Goal: Task Accomplishment & Management: Manage account settings

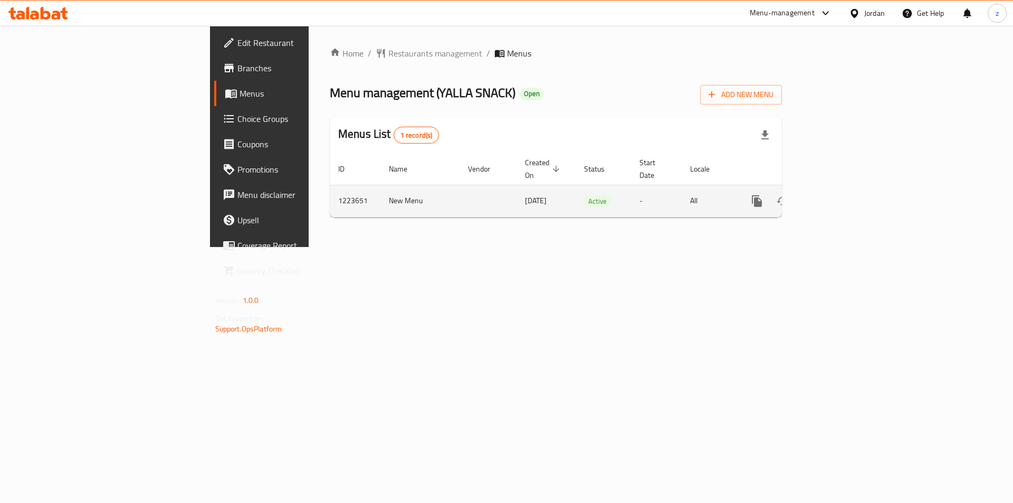
click at [840, 195] on icon "enhanced table" at bounding box center [833, 201] width 13 height 13
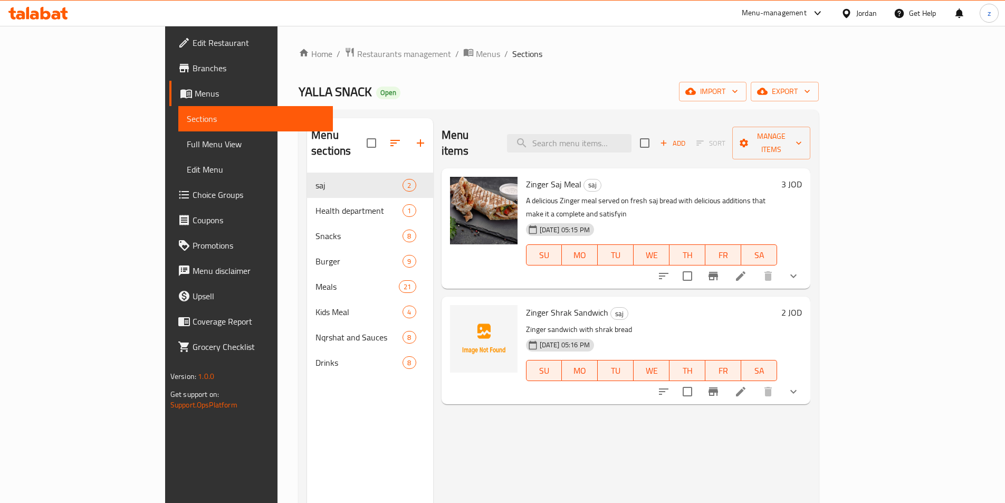
click at [193, 198] on span "Choice Groups" at bounding box center [259, 194] width 132 height 13
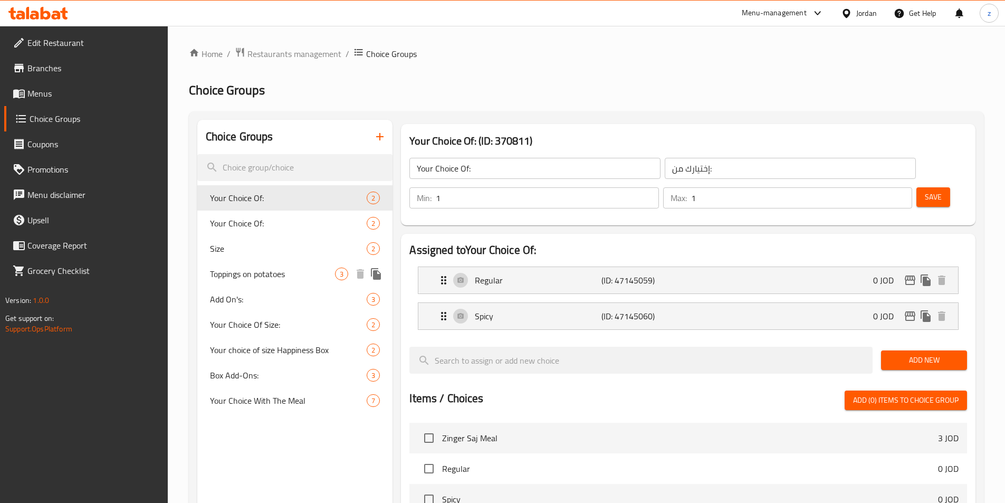
click at [241, 275] on span "Toppings on potatoes" at bounding box center [273, 274] width 126 height 13
type input "Toppings on potatoes"
type input "الاضافات على البطاطا"
type input "0"
type input "3"
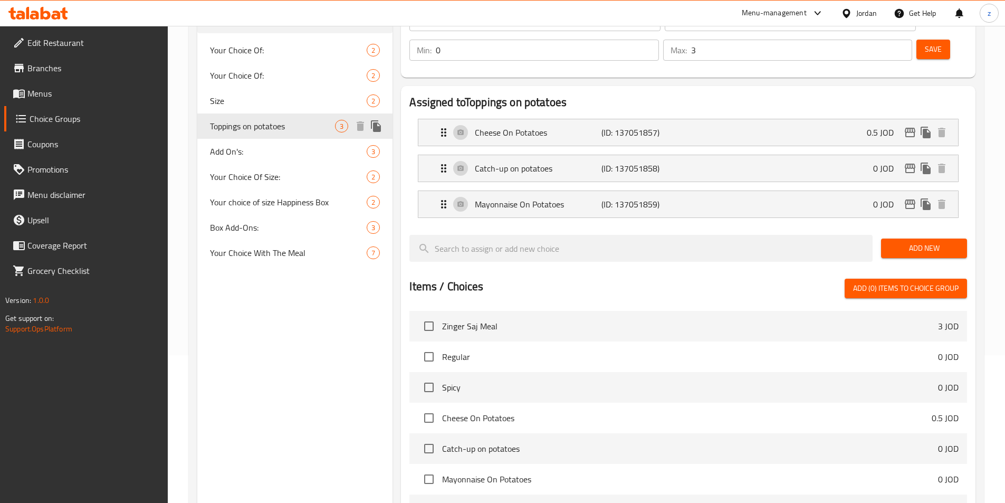
scroll to position [129, 0]
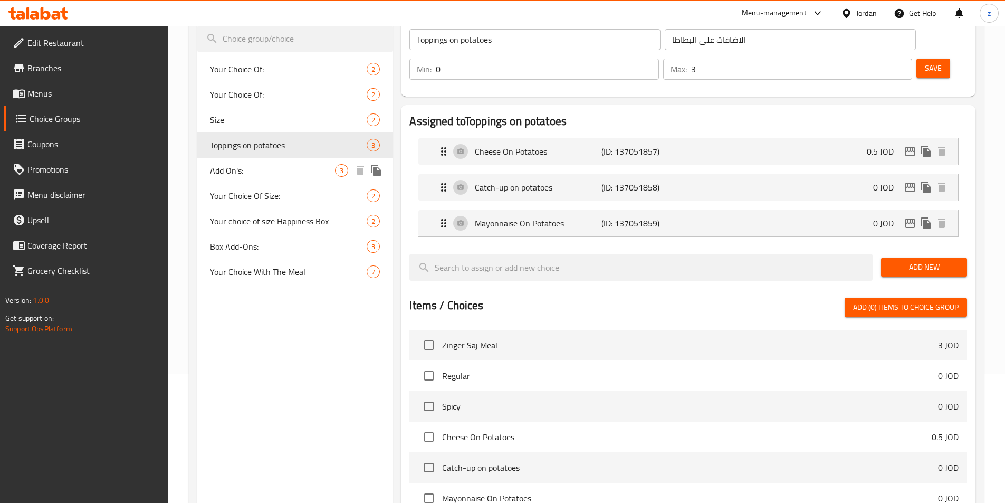
click at [230, 175] on span "Add On's:" at bounding box center [273, 170] width 126 height 13
type input "Add On's:"
type input "اضافات:"
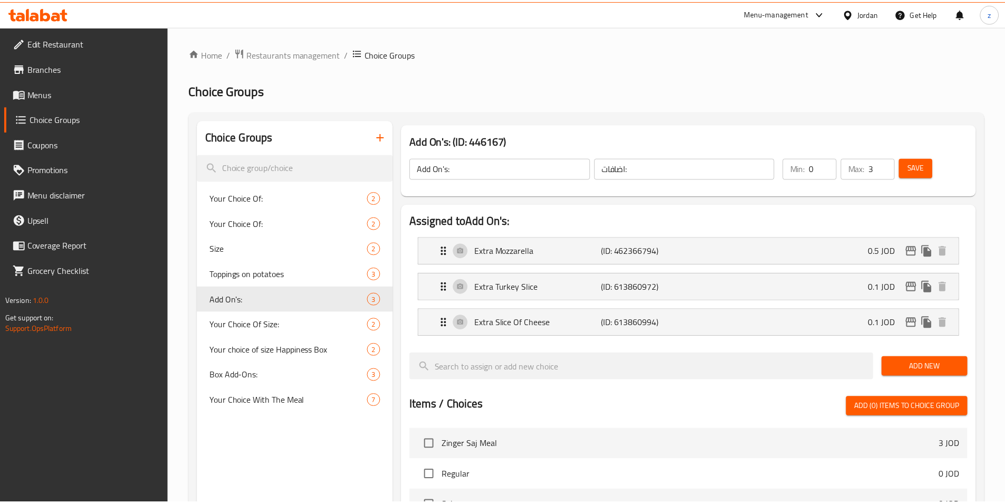
scroll to position [340, 0]
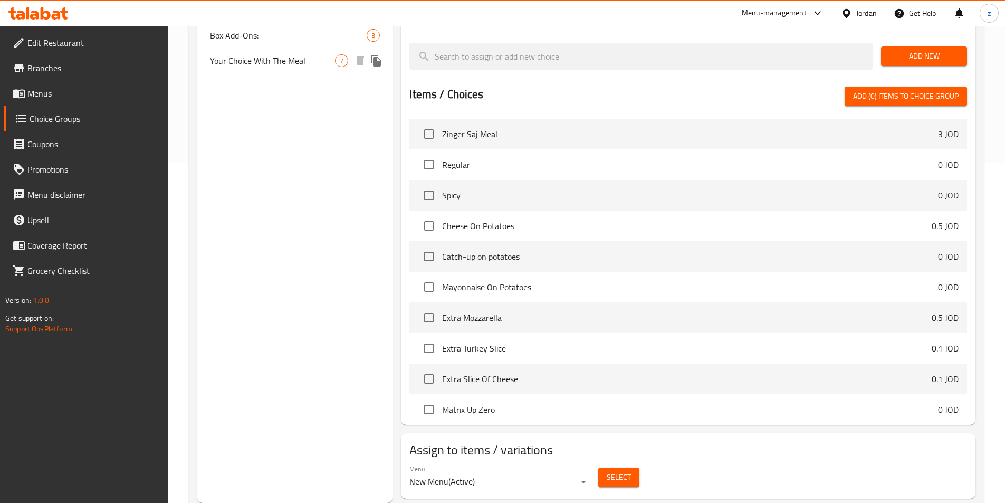
click at [255, 67] on span "Your Choice With The Meal" at bounding box center [273, 60] width 126 height 13
type input "Your Choice With The Meal"
type input "خيارك مع الوجبة"
type input "1"
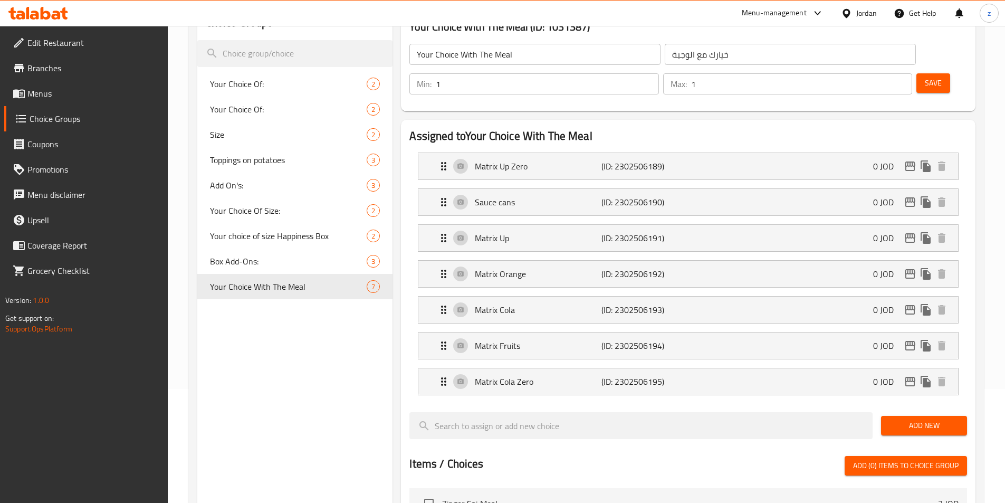
scroll to position [0, 0]
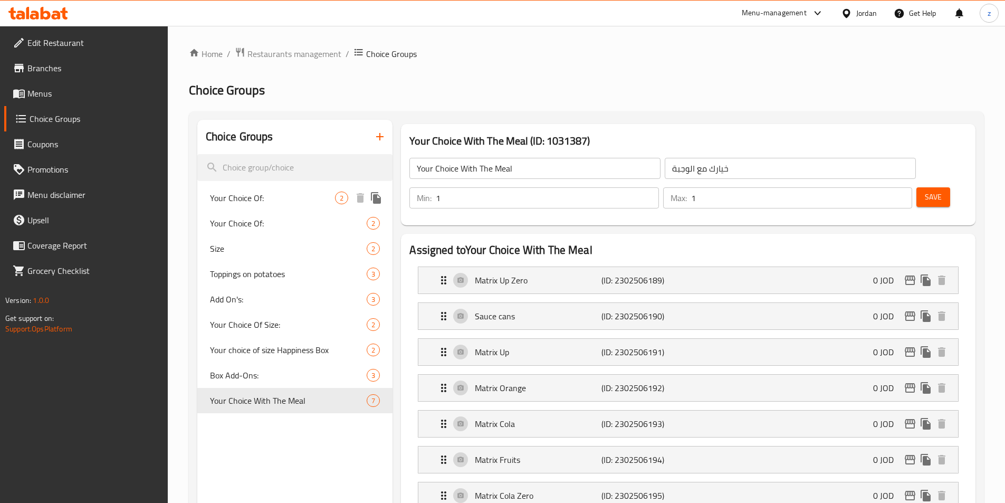
click at [243, 196] on span "Your Choice Of:" at bounding box center [273, 198] width 126 height 13
type input "Your Choice Of:"
type input "إختيارك من:"
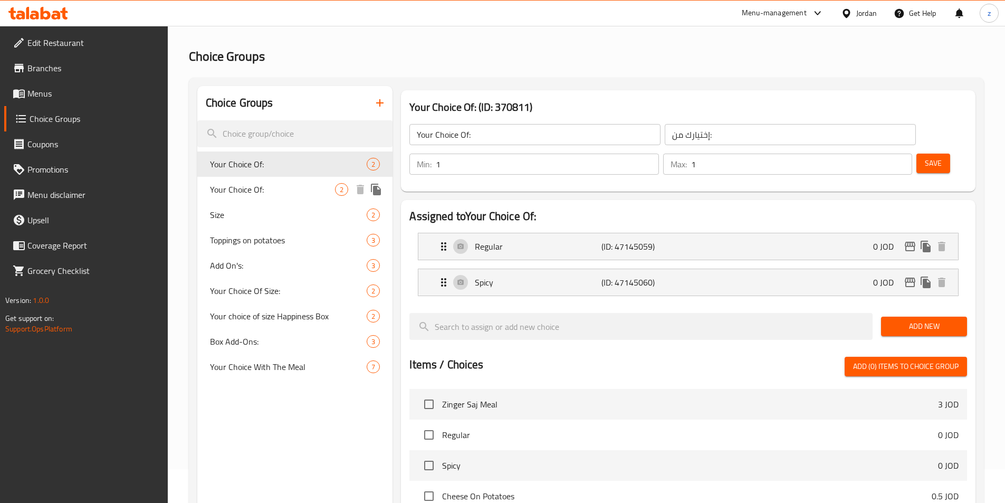
scroll to position [53, 0]
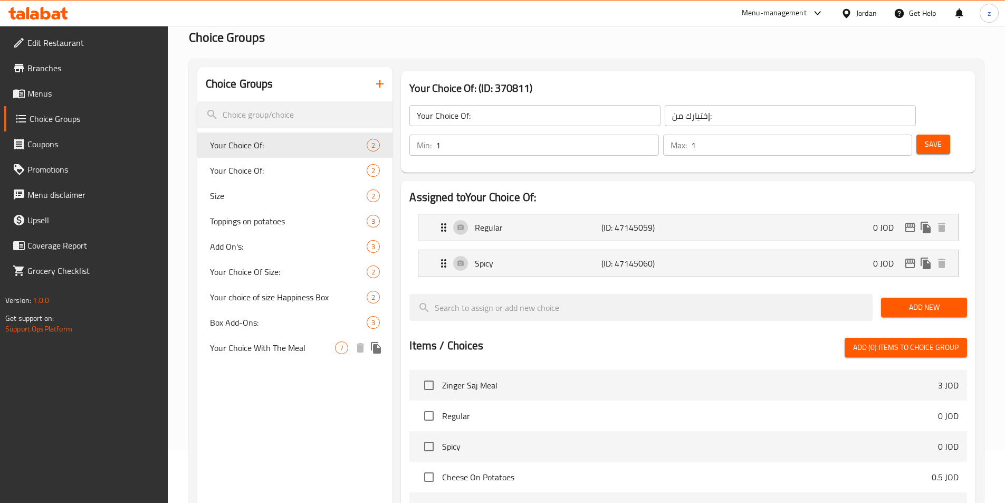
click at [262, 345] on span "Your Choice With The Meal" at bounding box center [273, 347] width 126 height 13
type input "Your Choice With The Meal"
type input "خيارك مع الوجبة"
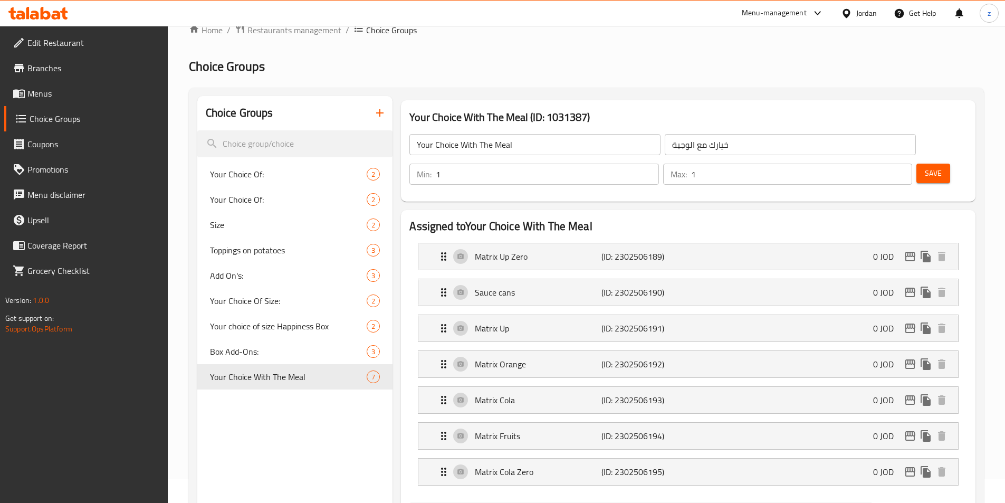
scroll to position [0, 0]
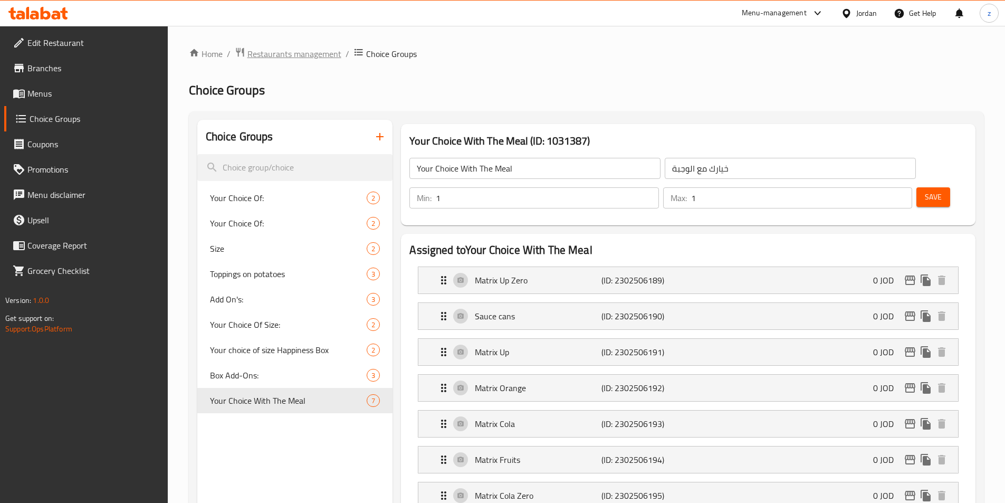
click at [303, 60] on span "Restaurants management" at bounding box center [295, 54] width 94 height 13
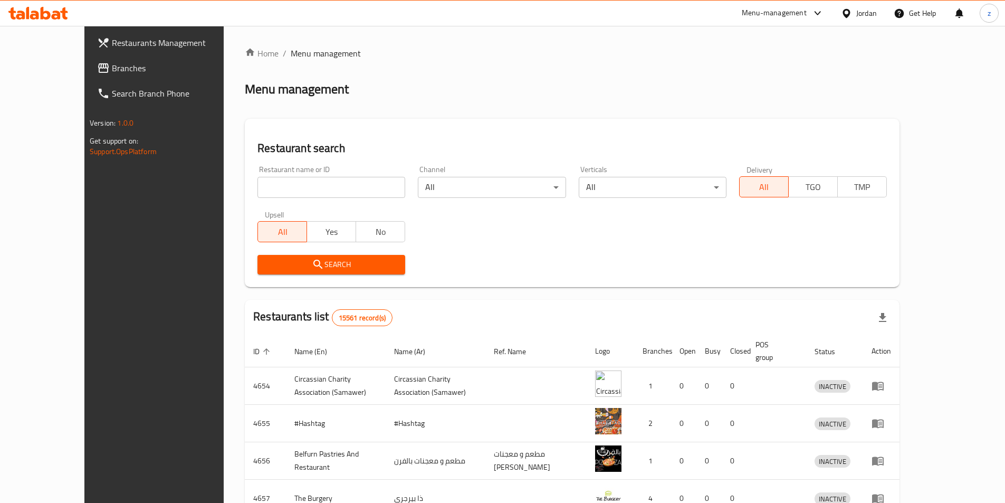
click at [112, 65] on span "Branches" at bounding box center [178, 68] width 132 height 13
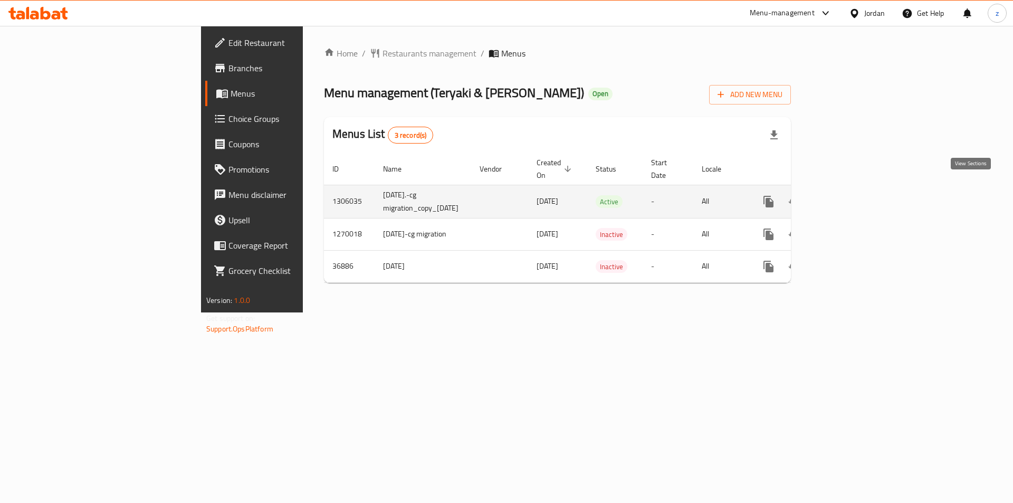
click at [850, 197] on icon "enhanced table" at bounding box center [845, 202] width 10 height 10
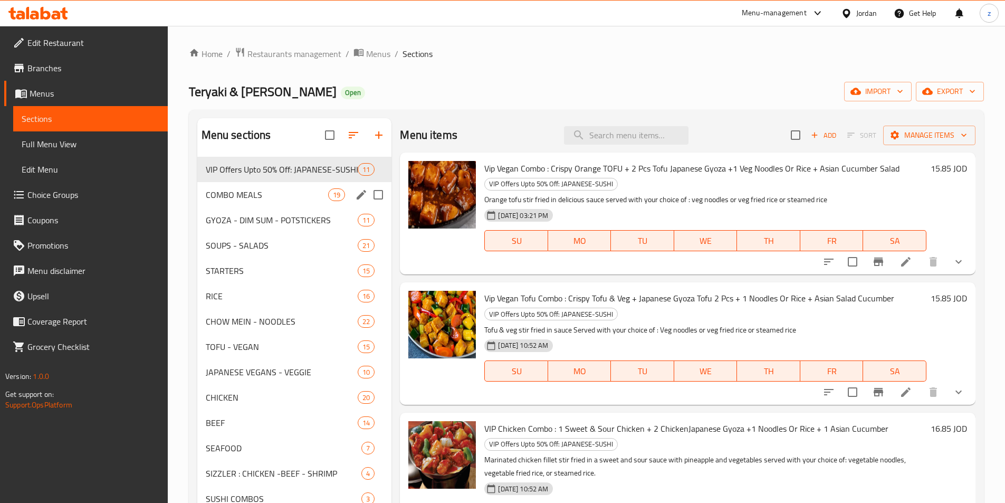
click at [265, 187] on div "COMBO MEALS 19" at bounding box center [294, 194] width 195 height 25
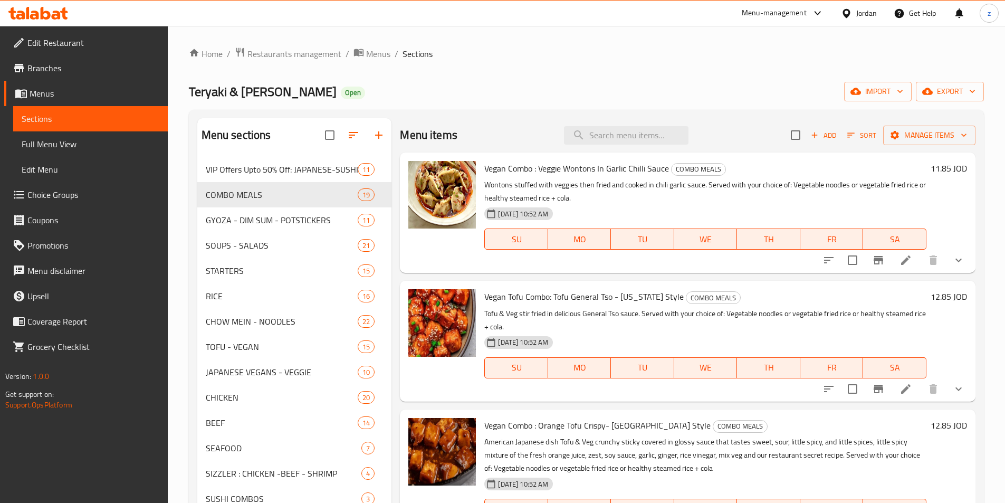
click at [109, 194] on span "Choice Groups" at bounding box center [93, 194] width 132 height 13
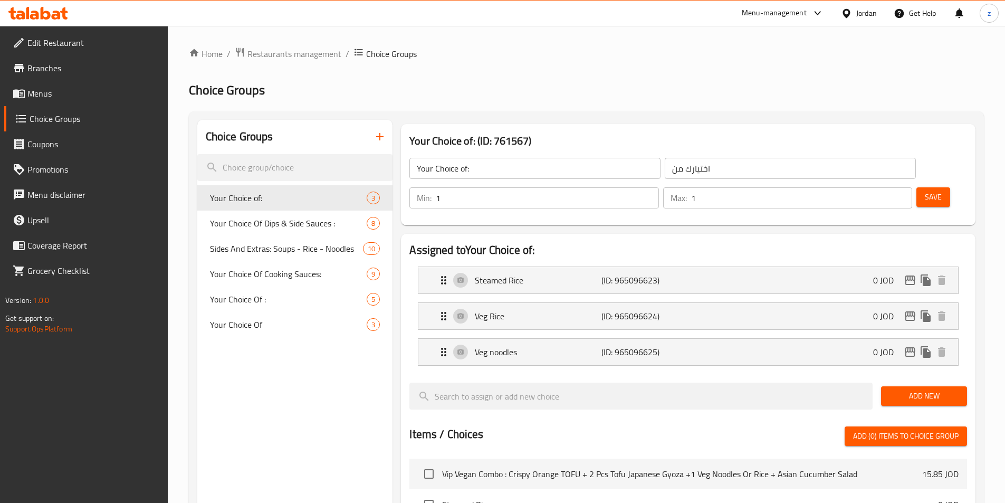
click at [257, 222] on span "Your Choice Of Dips & Side Sauces :" at bounding box center [288, 223] width 157 height 13
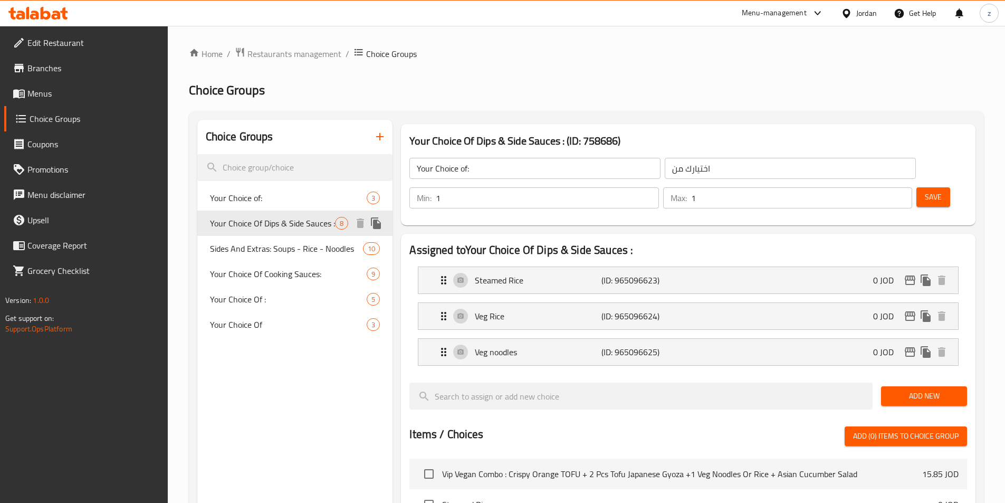
type input "Your Choice Of Dips & Side Sauces :"
type input "اختيارك من الصلصات الجانبية والغموس:"
type input "0"
type input "7"
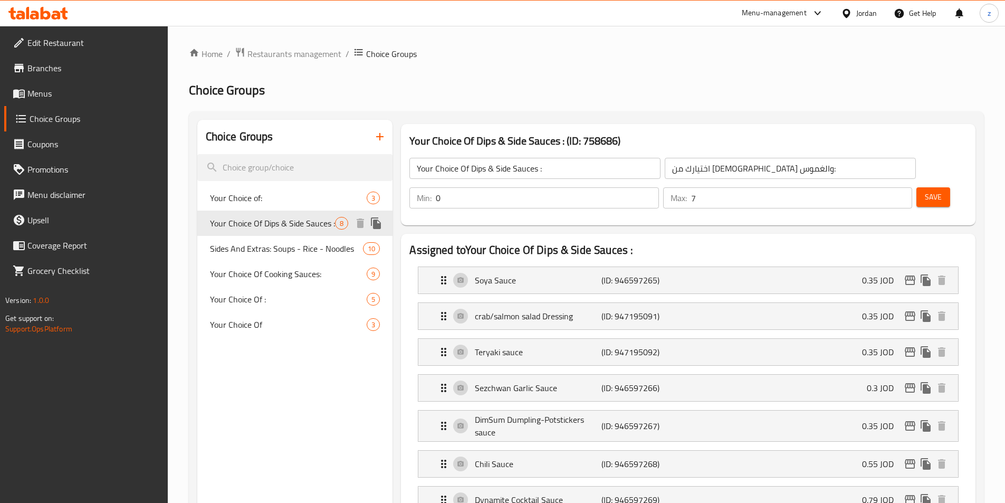
click at [257, 222] on span "Your Choice Of Dips & Side Sauces :" at bounding box center [273, 223] width 126 height 13
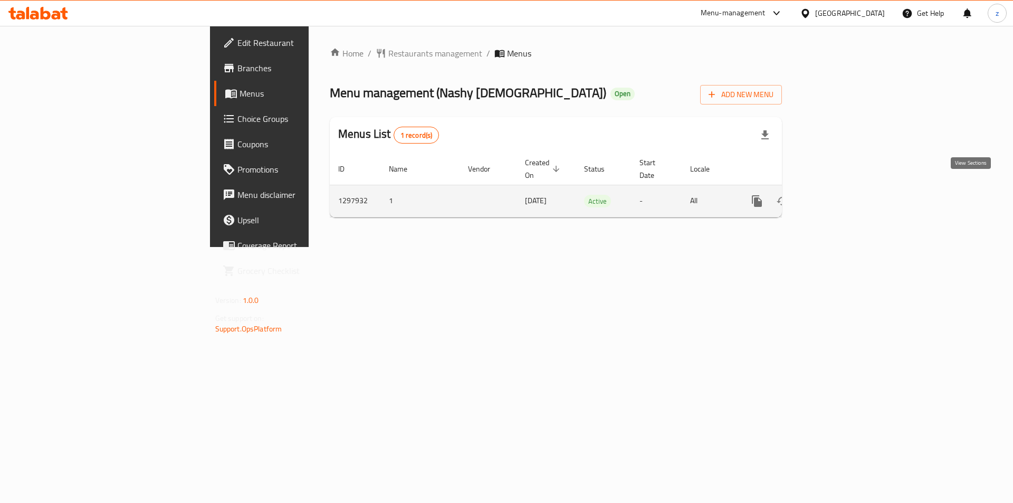
click at [840, 195] on icon "enhanced table" at bounding box center [833, 201] width 13 height 13
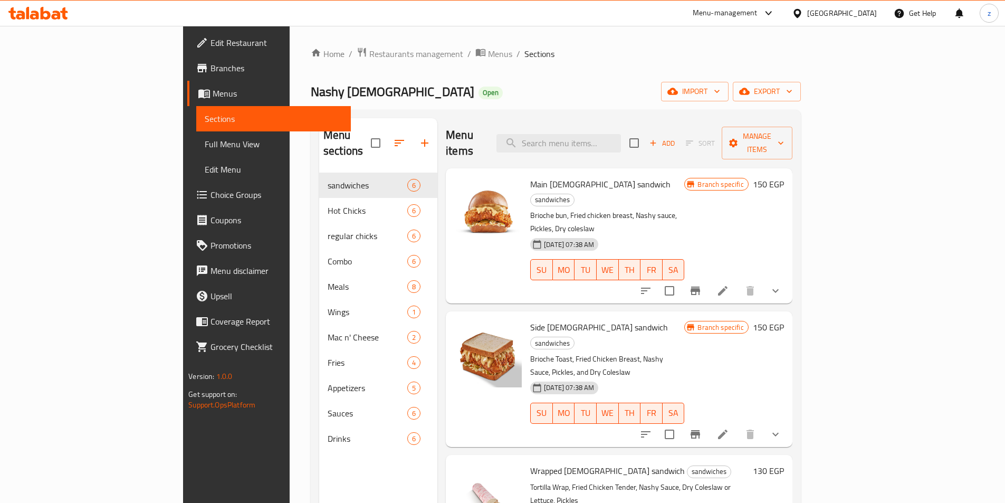
click at [211, 195] on span "Choice Groups" at bounding box center [277, 194] width 132 height 13
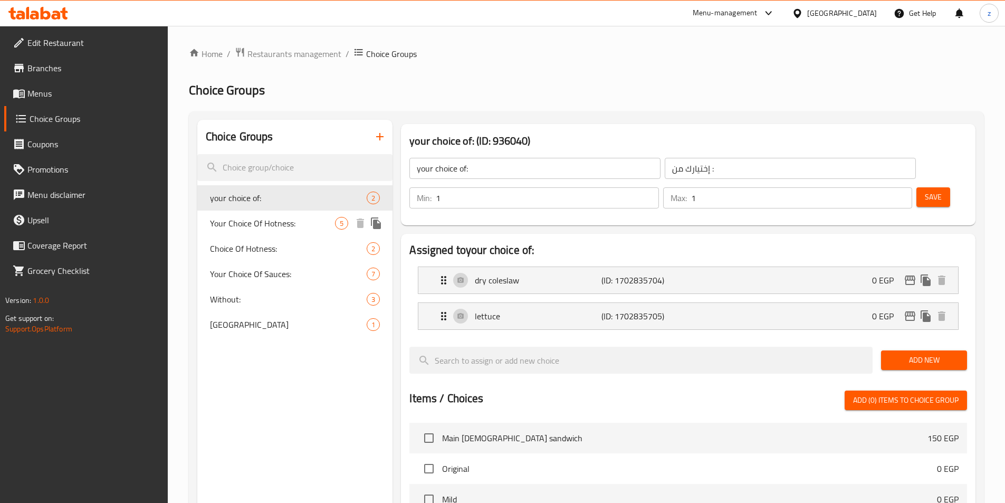
click at [230, 220] on span "Your Choice Of Hotness:" at bounding box center [273, 223] width 126 height 13
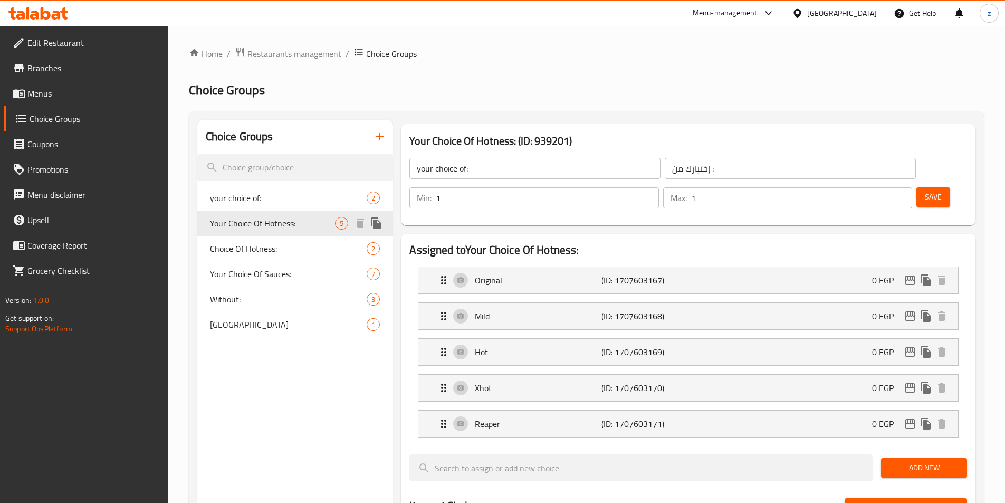
type input "Your Choice Of Hotness:"
type input "إختيارك من السخونة:"
click at [69, 39] on span "Edit Restaurant" at bounding box center [93, 42] width 132 height 13
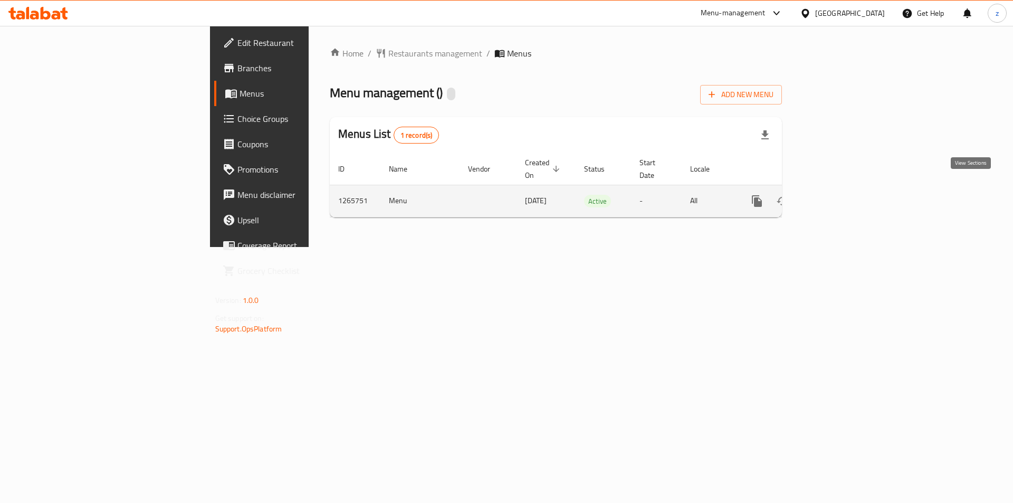
click at [840, 195] on icon "enhanced table" at bounding box center [833, 201] width 13 height 13
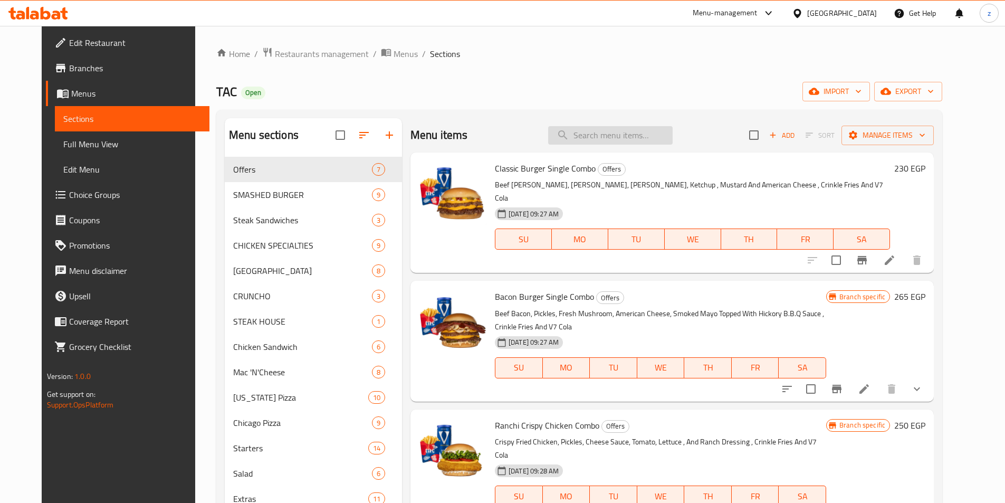
click at [585, 134] on input "search" at bounding box center [610, 135] width 125 height 18
paste input "American Burger"
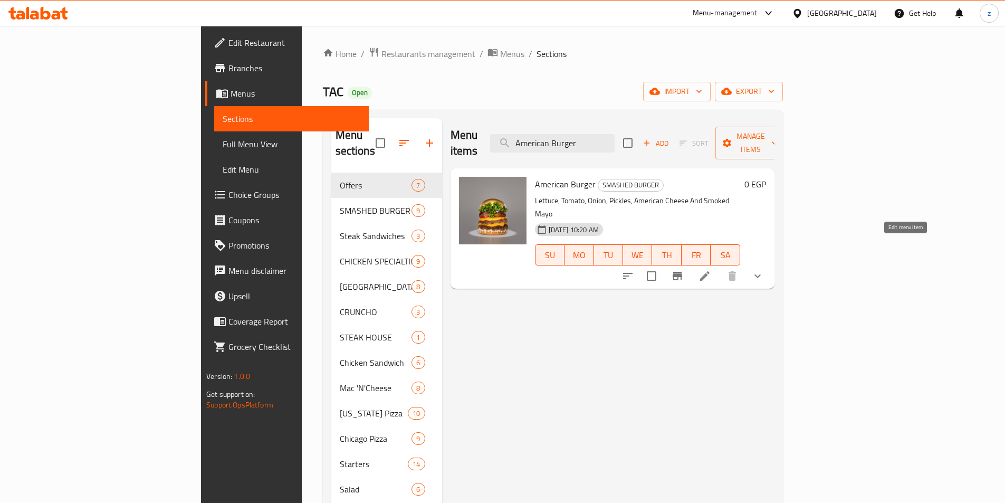
type input "American Burger"
click at [711, 270] on icon at bounding box center [705, 276] width 13 height 13
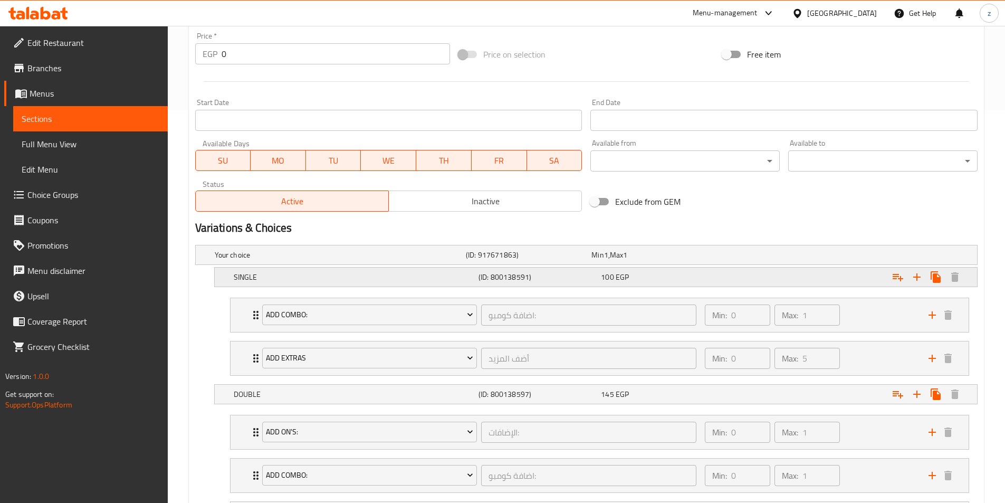
scroll to position [498, 0]
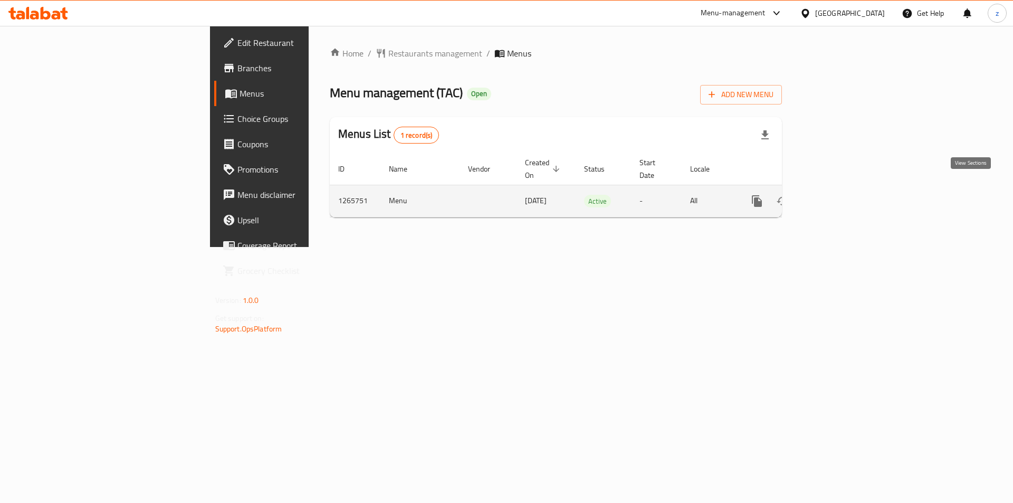
click at [840, 195] on icon "enhanced table" at bounding box center [833, 201] width 13 height 13
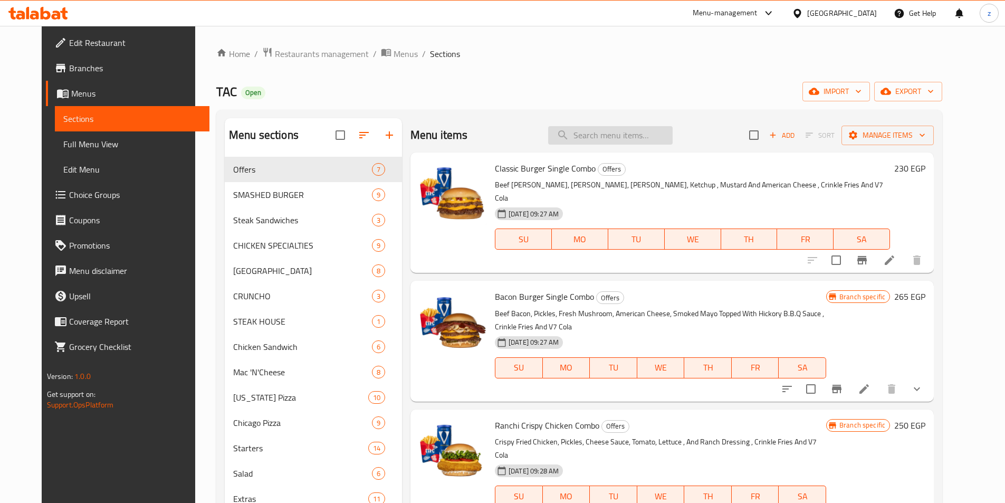
click at [615, 130] on input "search" at bounding box center [610, 135] width 125 height 18
paste input "مشروم التروفل"
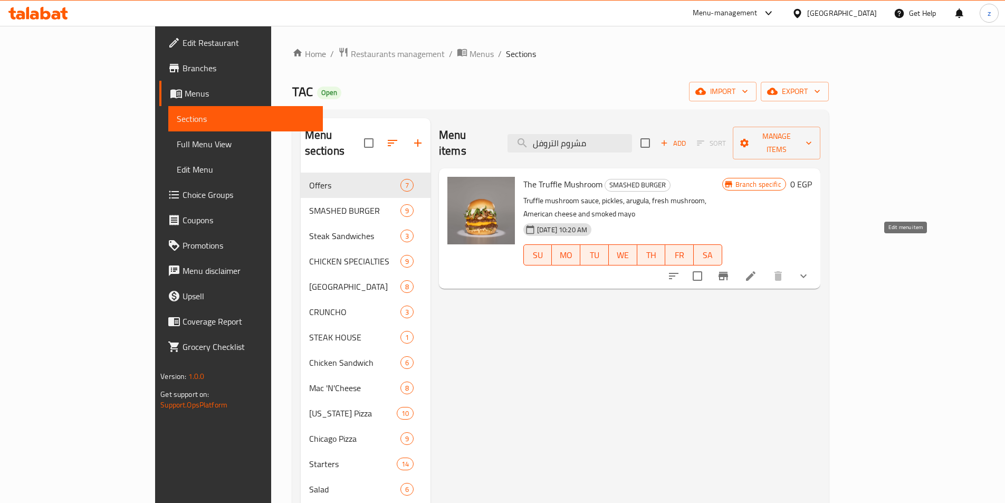
type input "مشروم التروفل"
click at [757, 270] on icon at bounding box center [751, 276] width 13 height 13
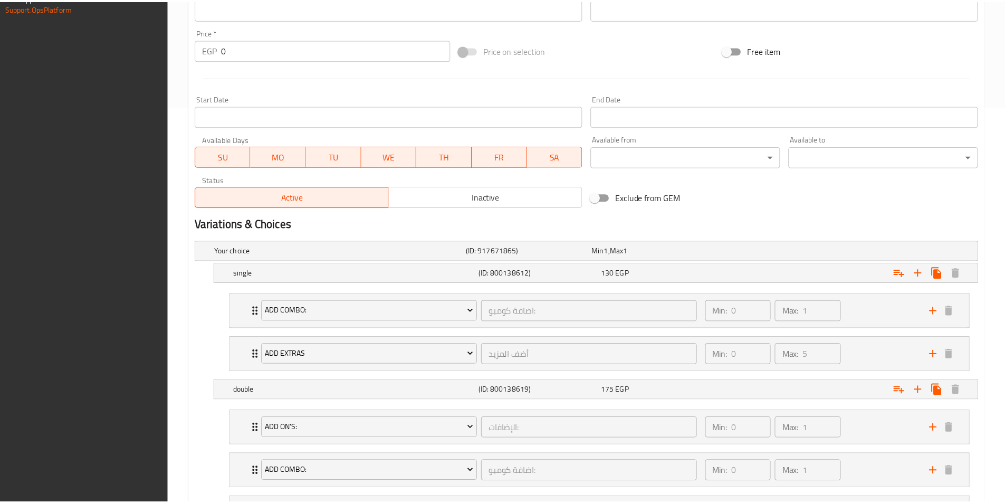
scroll to position [498, 0]
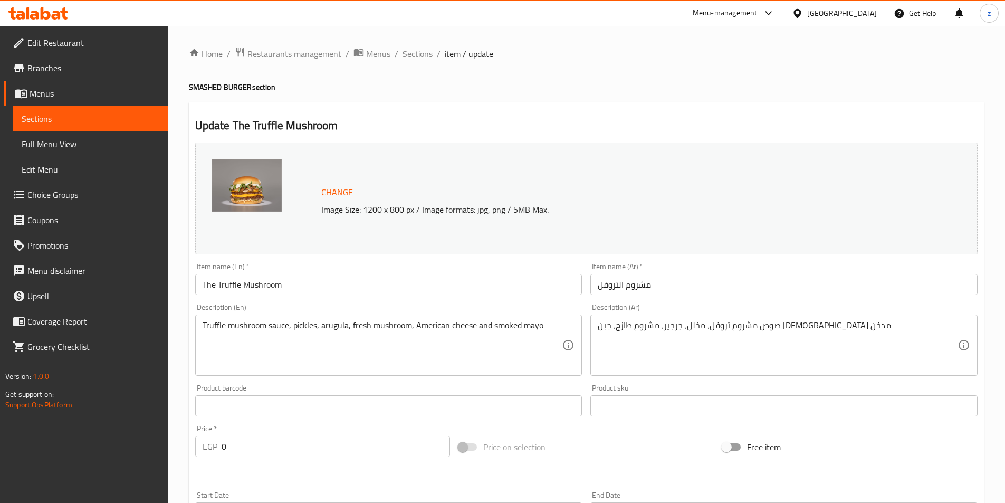
click at [423, 54] on span "Sections" at bounding box center [418, 54] width 30 height 13
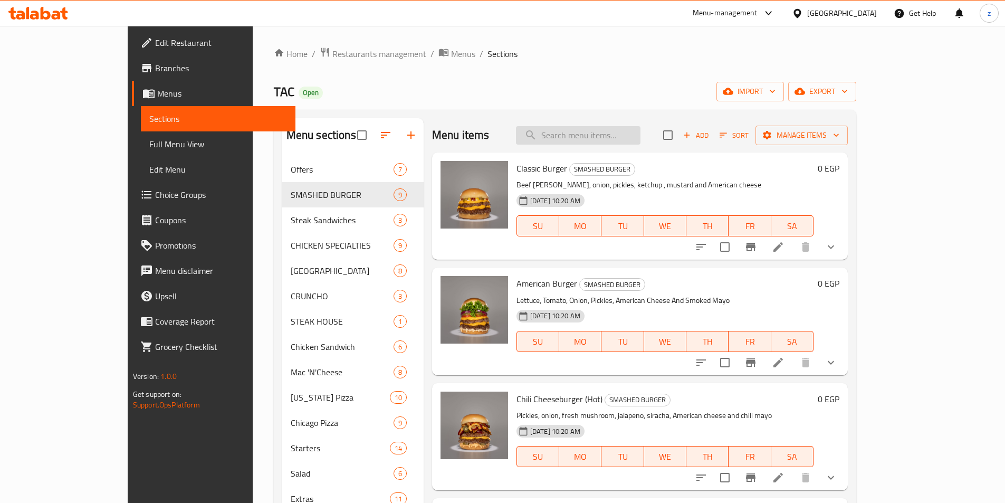
click at [637, 135] on input "search" at bounding box center [578, 135] width 125 height 18
paste input "شوتجن برجر"
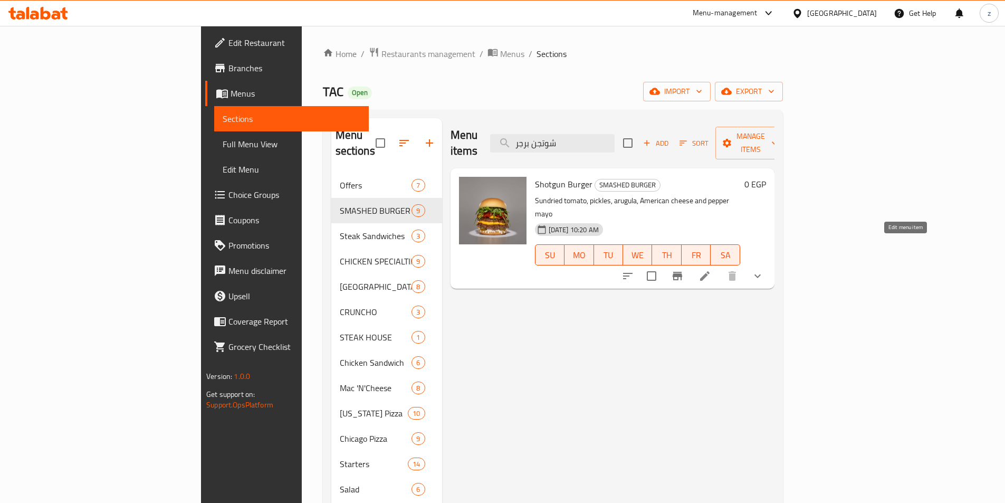
type input "شوتجن برجر"
click at [711, 270] on icon at bounding box center [705, 276] width 13 height 13
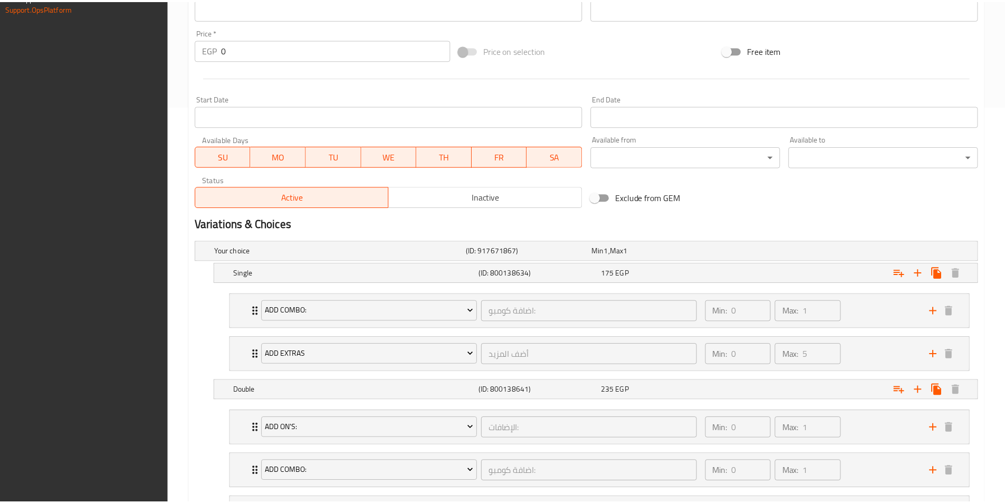
scroll to position [498, 0]
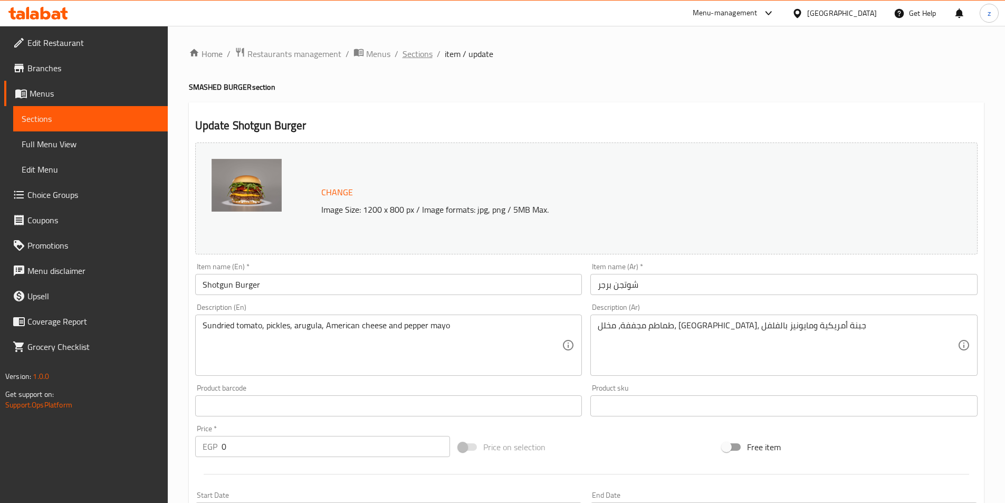
click at [424, 56] on span "Sections" at bounding box center [418, 54] width 30 height 13
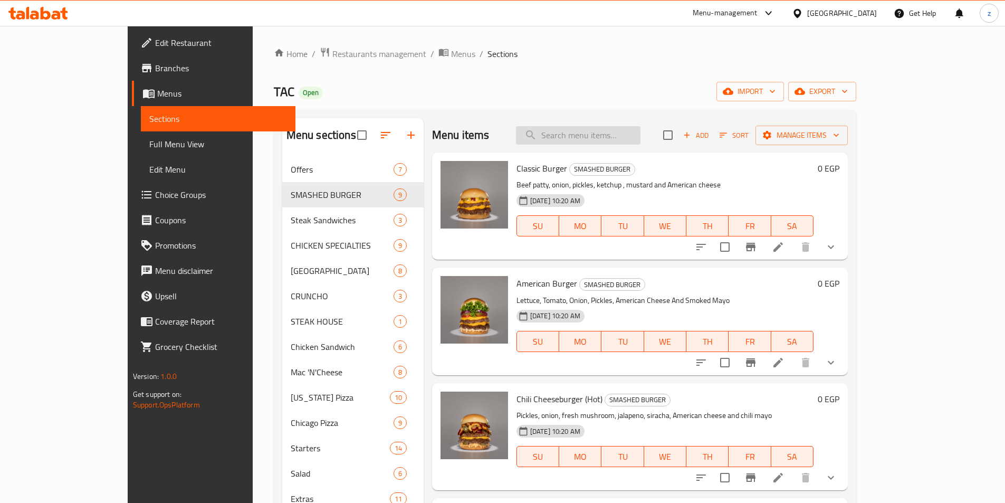
click at [631, 136] on input "search" at bounding box center [578, 135] width 125 height 18
paste input "برجر مشروم"
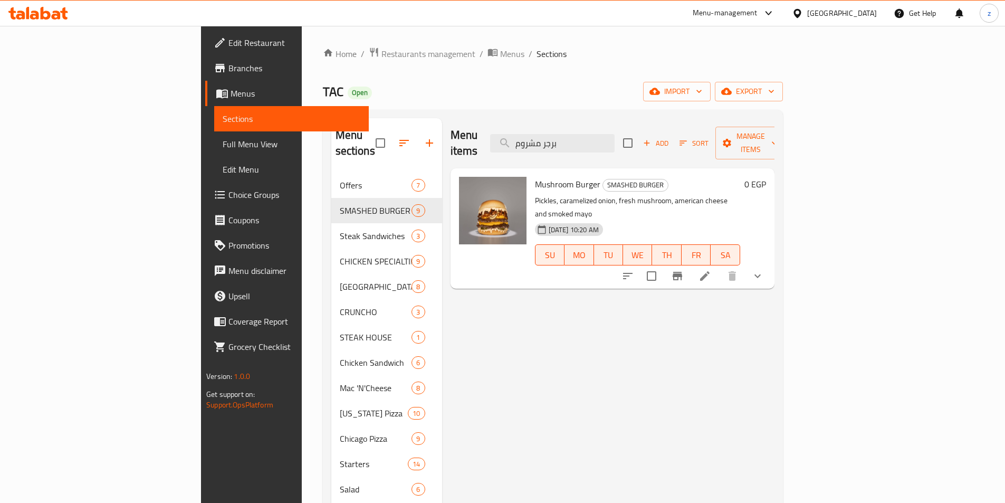
type input "برجر مشروم"
click at [711, 270] on icon at bounding box center [705, 276] width 13 height 13
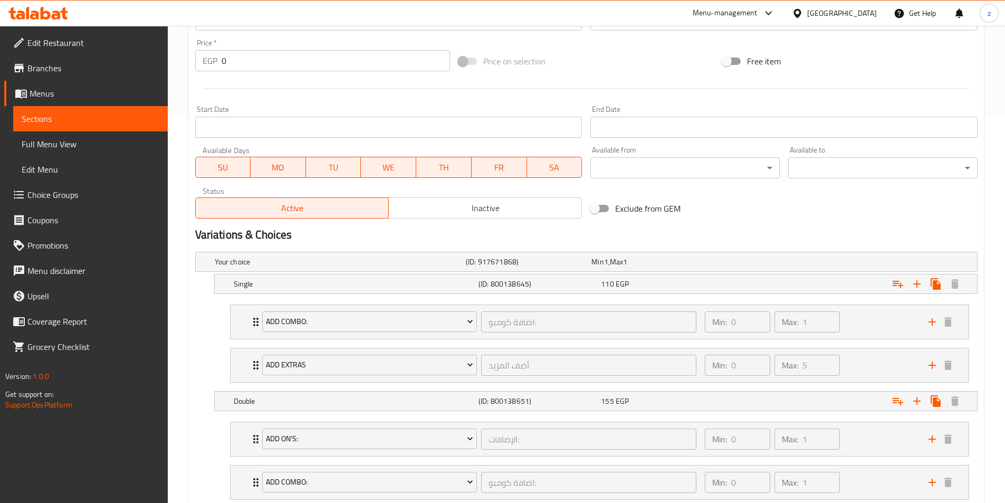
scroll to position [234, 0]
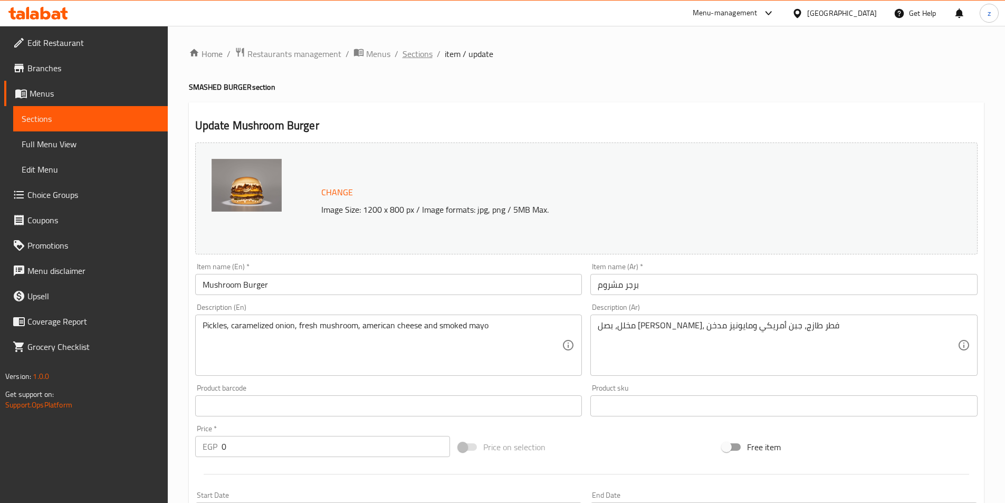
click at [420, 52] on span "Sections" at bounding box center [418, 54] width 30 height 13
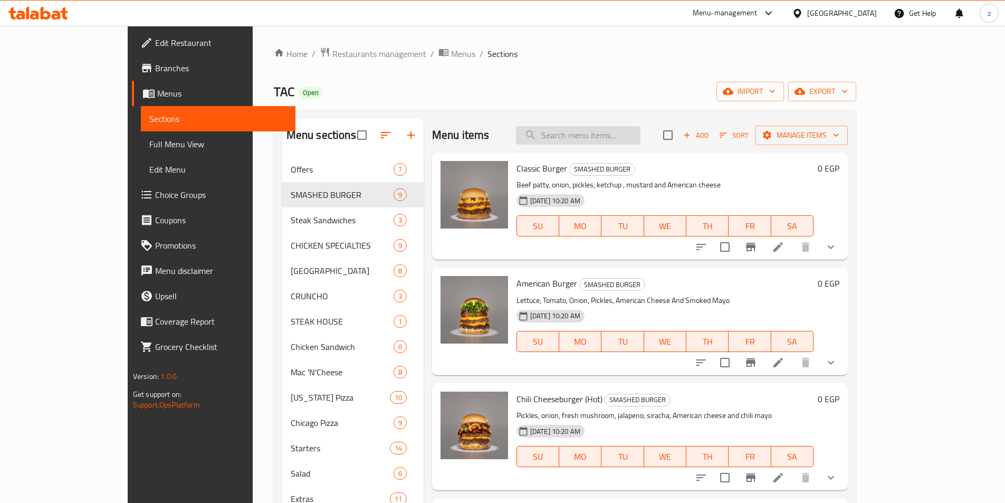
click at [600, 139] on input "search" at bounding box center [578, 135] width 125 height 18
paste input "مشروم التروفل"
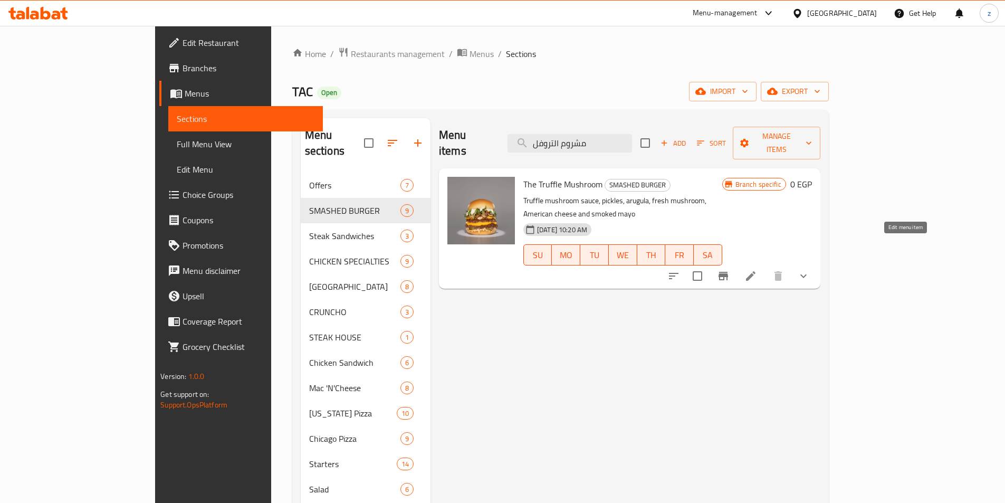
type input "مشروم التروفل"
click at [757, 270] on icon at bounding box center [751, 276] width 13 height 13
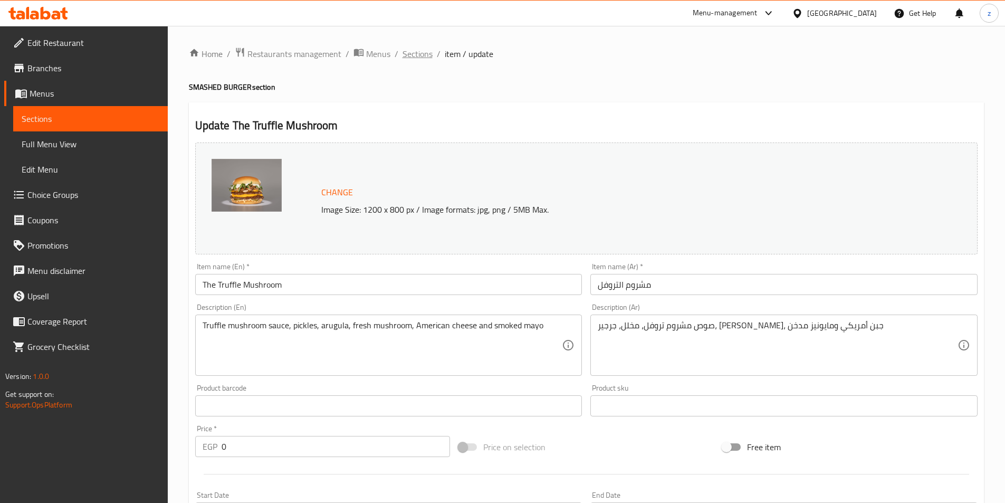
click at [424, 53] on span "Sections" at bounding box center [418, 54] width 30 height 13
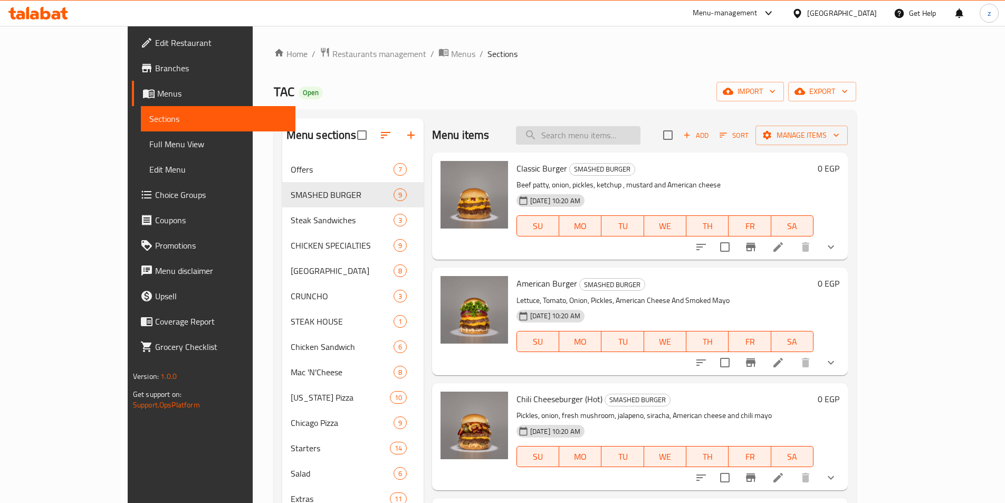
click at [631, 140] on input "search" at bounding box center [578, 135] width 125 height 18
paste input "بيكون برجر"
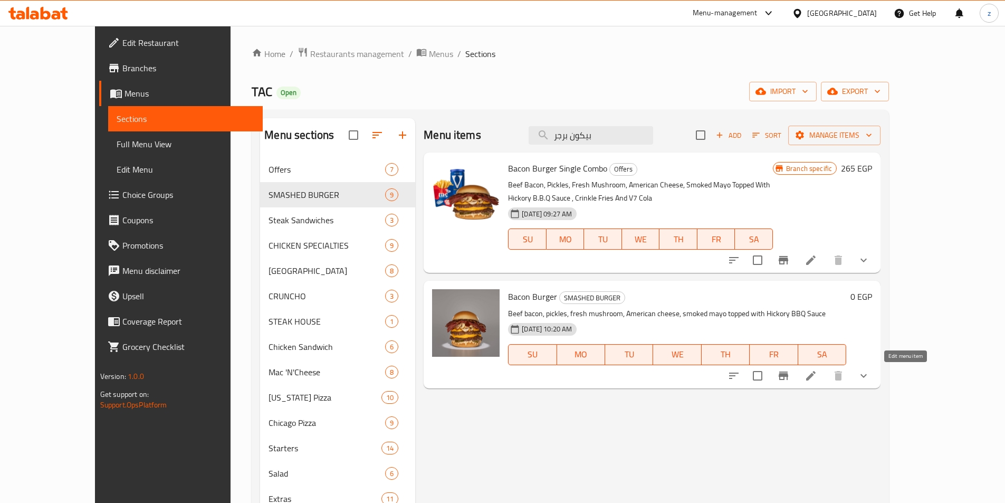
type input "بيكون برجر"
click at [818, 377] on icon at bounding box center [811, 375] width 13 height 13
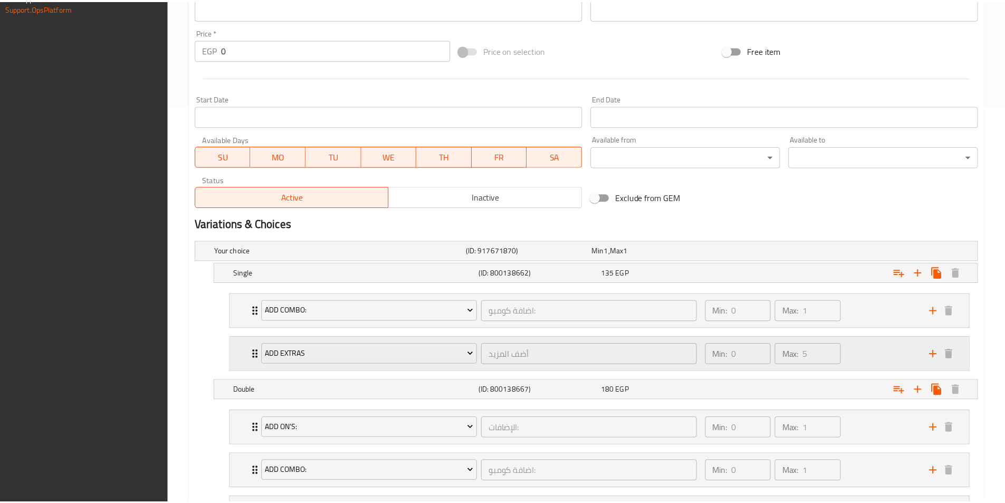
scroll to position [498, 0]
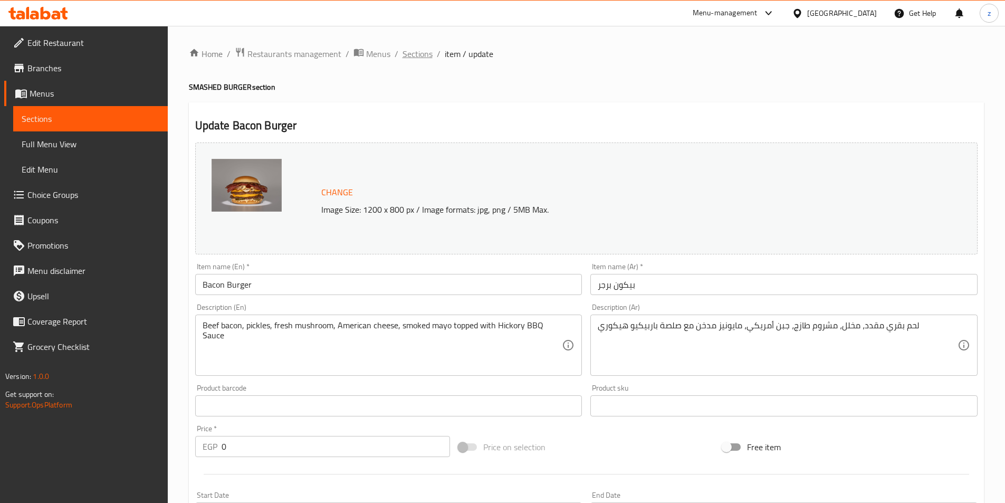
click at [426, 54] on span "Sections" at bounding box center [418, 54] width 30 height 13
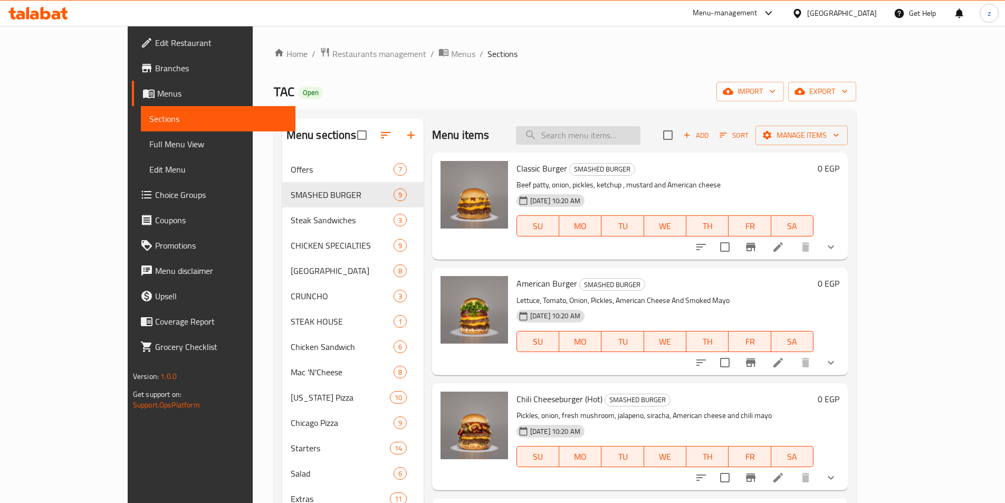
click at [638, 134] on input "search" at bounding box center [578, 135] width 125 height 18
paste input "ستيك اند برجر"
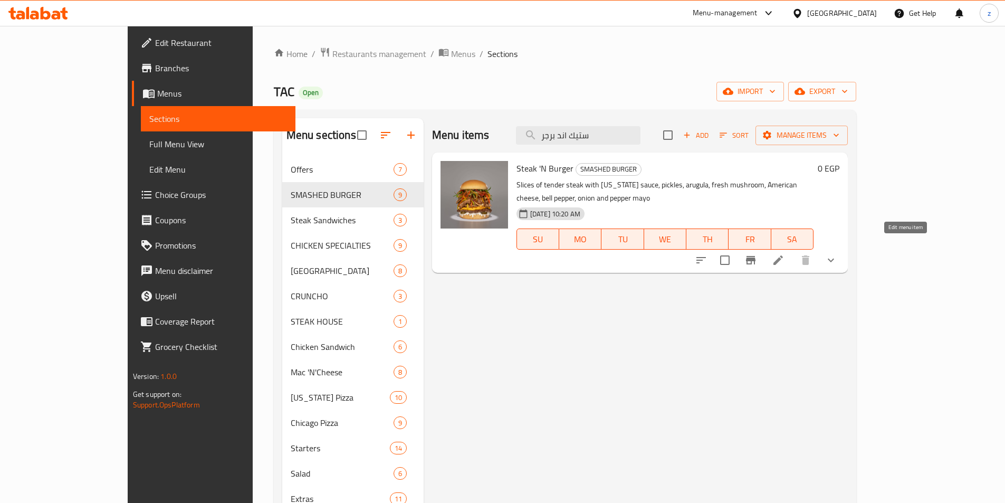
type input "ستيك اند برجر"
click at [785, 254] on icon at bounding box center [778, 260] width 13 height 13
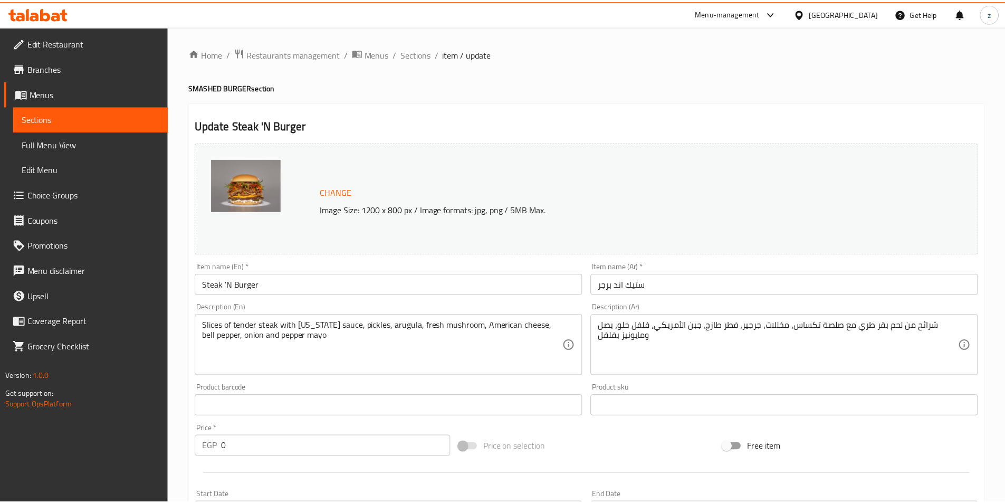
scroll to position [338, 0]
